Goal: Find specific page/section: Find specific page/section

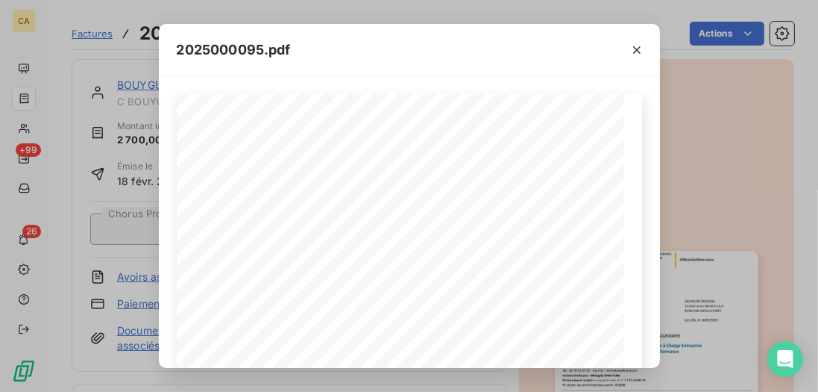
scroll to position [128, 0]
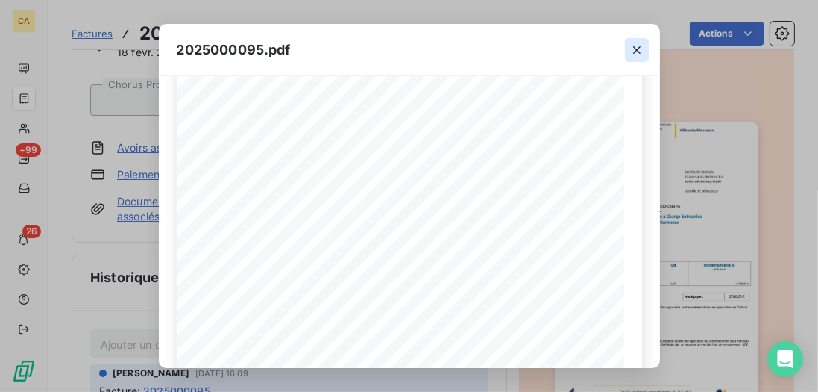
click at [643, 48] on icon "button" at bounding box center [636, 50] width 15 height 15
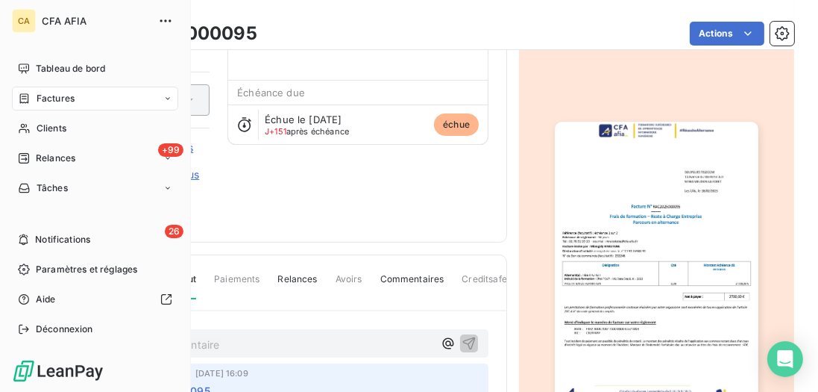
click at [51, 98] on span "Factures" at bounding box center [56, 98] width 38 height 13
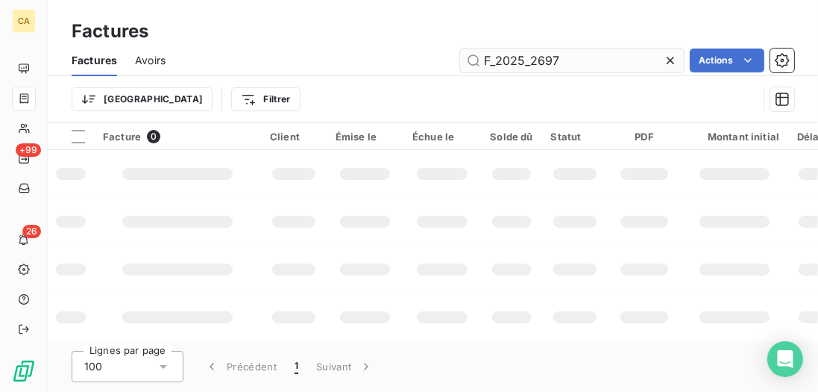
drag, startPoint x: 587, startPoint y: 58, endPoint x: 530, endPoint y: 63, distance: 56.9
click at [530, 63] on input "F_2025_2697" at bounding box center [572, 60] width 224 height 24
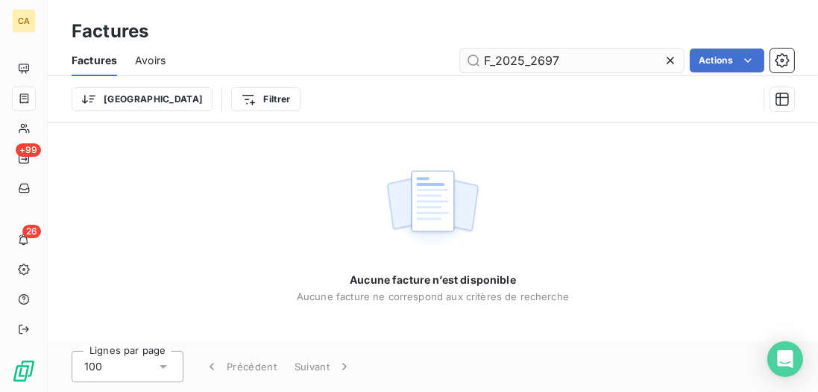
drag, startPoint x: 540, startPoint y: 57, endPoint x: 602, endPoint y: 57, distance: 61.9
click at [602, 57] on input "F_2025_2697" at bounding box center [572, 60] width 224 height 24
type input "F_2025_201"
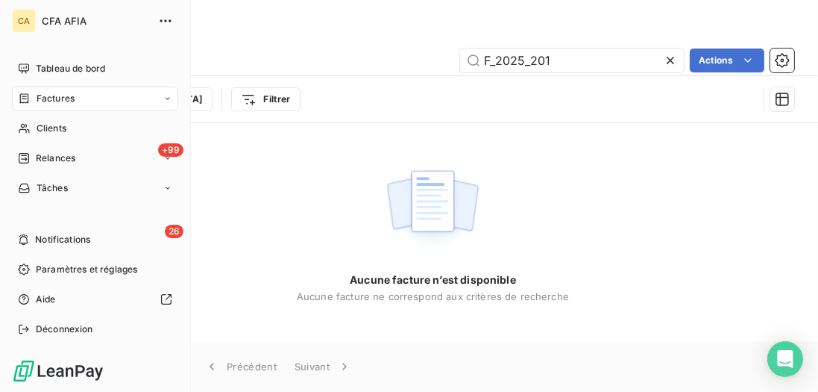
click at [68, 98] on span "Factures" at bounding box center [56, 98] width 38 height 13
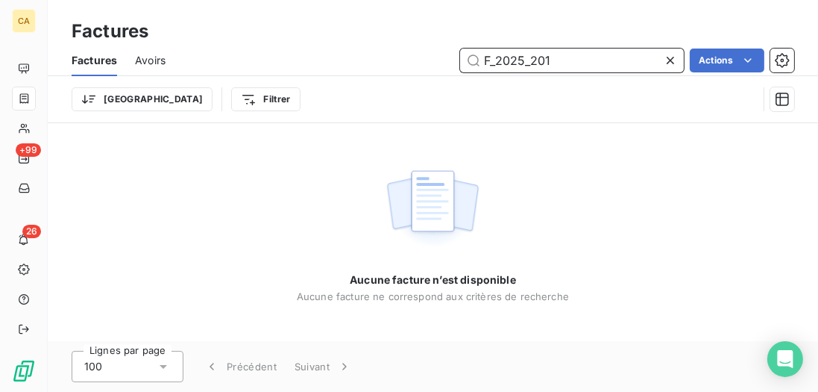
click at [570, 67] on input "F_2025_201" at bounding box center [572, 60] width 224 height 24
click at [570, 60] on input "F_2025_201" at bounding box center [572, 60] width 224 height 24
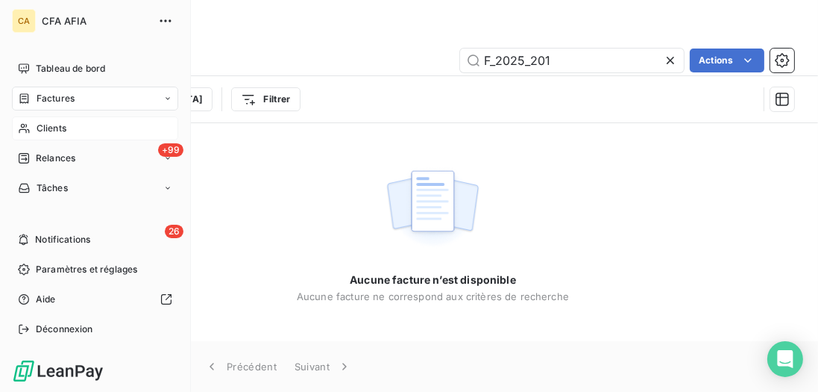
click at [40, 126] on span "Clients" at bounding box center [52, 128] width 30 height 13
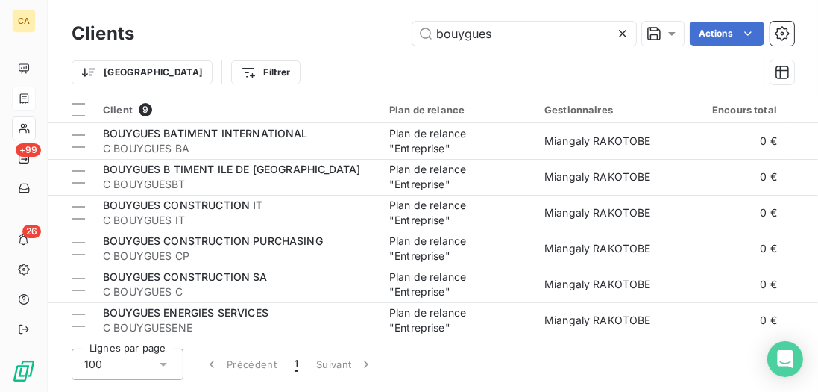
drag, startPoint x: 516, startPoint y: 35, endPoint x: 386, endPoint y: 25, distance: 130.9
click at [388, 25] on div "bouygues Actions" at bounding box center [473, 34] width 642 height 24
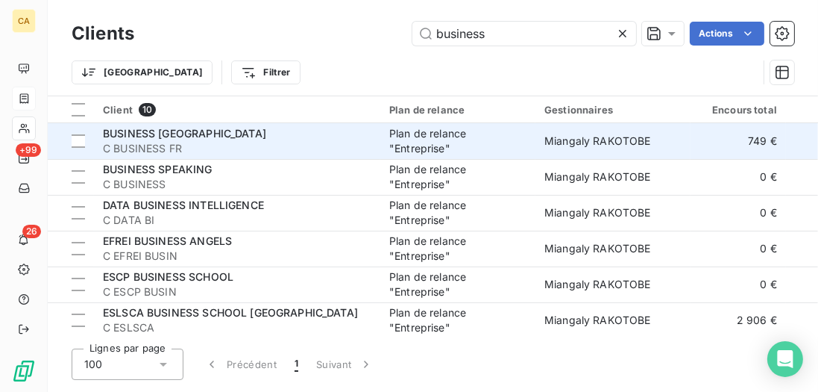
type input "business"
click at [264, 136] on div "BUSINESS [GEOGRAPHIC_DATA]" at bounding box center [237, 133] width 268 height 15
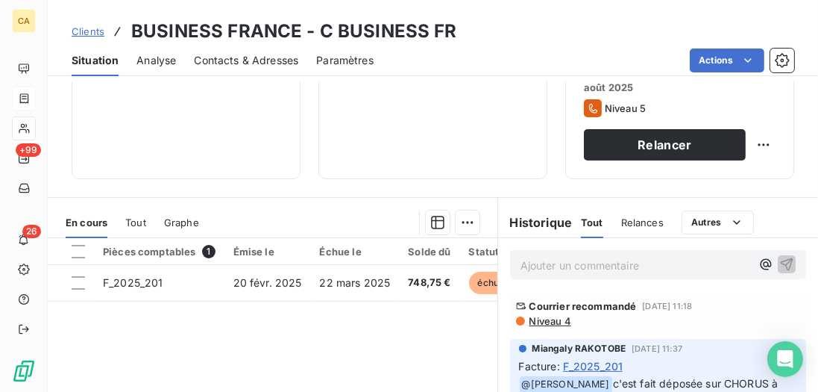
scroll to position [255, 0]
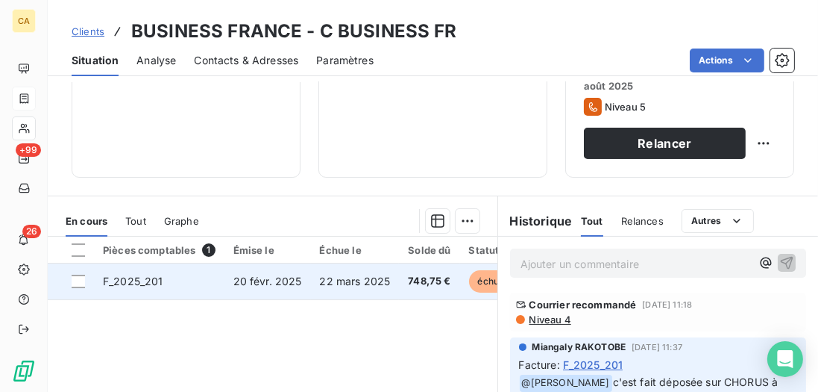
click at [412, 276] on span "748,75 €" at bounding box center [429, 281] width 43 height 15
